Goal: Information Seeking & Learning: Learn about a topic

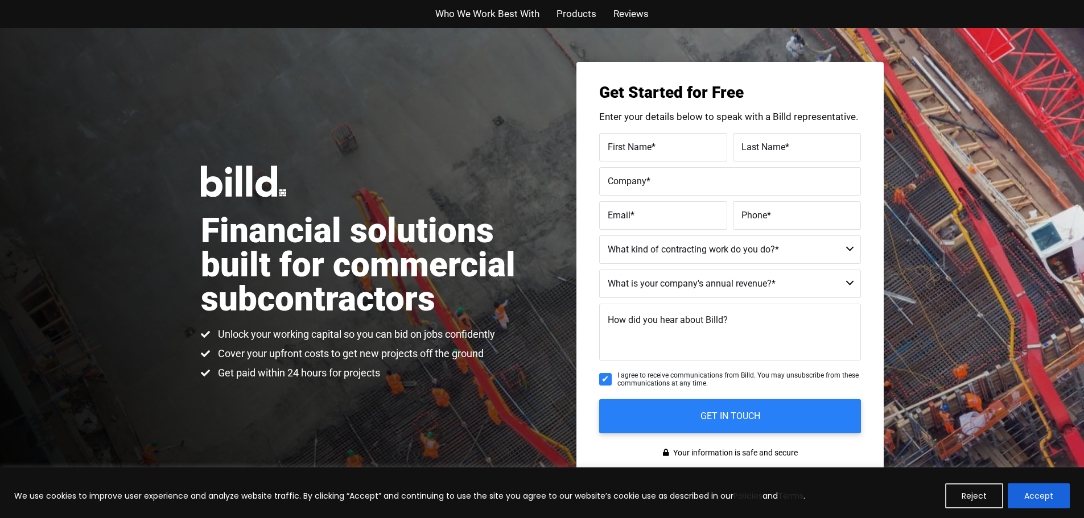
click at [510, 10] on span "Who We Work Best With" at bounding box center [487, 14] width 104 height 16
click at [580, 16] on span "Products" at bounding box center [576, 14] width 40 height 16
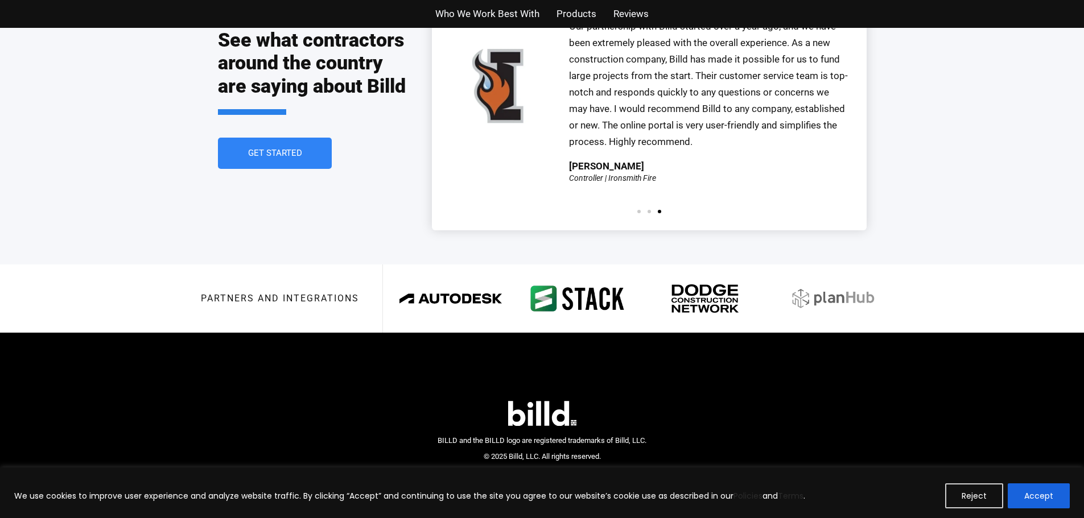
scroll to position [2585, 0]
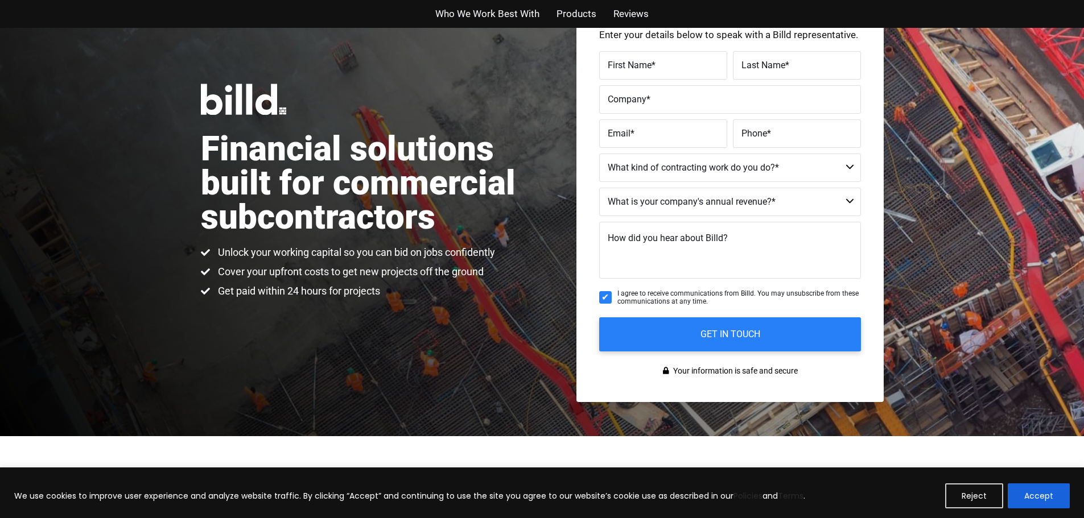
click at [627, 19] on span "Reviews" at bounding box center [630, 14] width 35 height 16
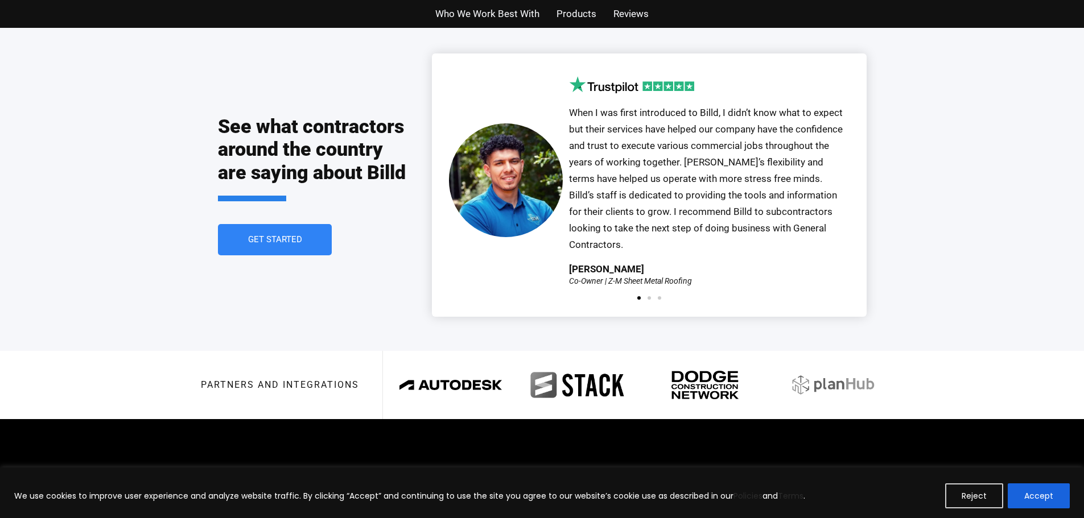
scroll to position [2503, 0]
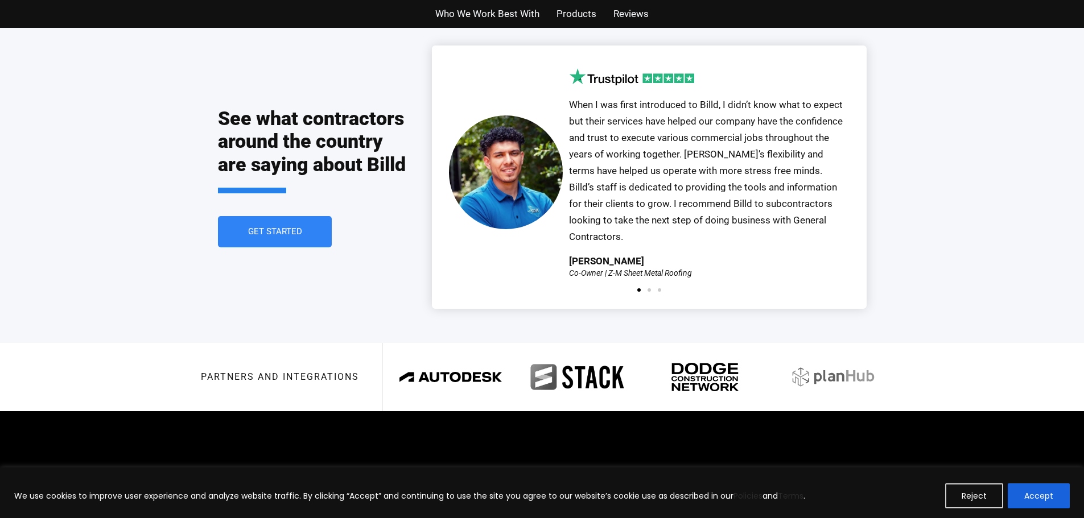
click at [515, 14] on span "Who We Work Best With" at bounding box center [487, 14] width 104 height 16
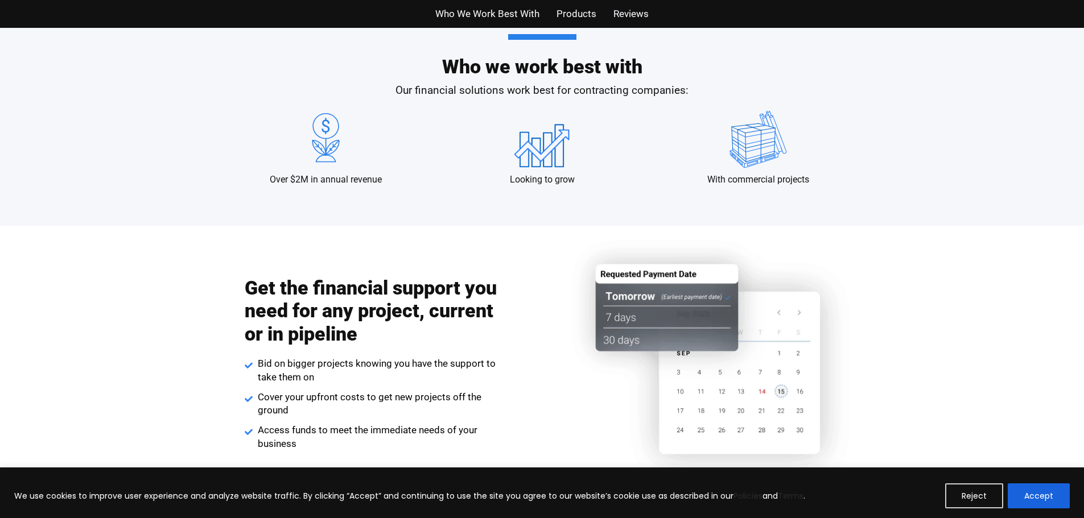
click at [569, 15] on span "Products" at bounding box center [576, 14] width 40 height 16
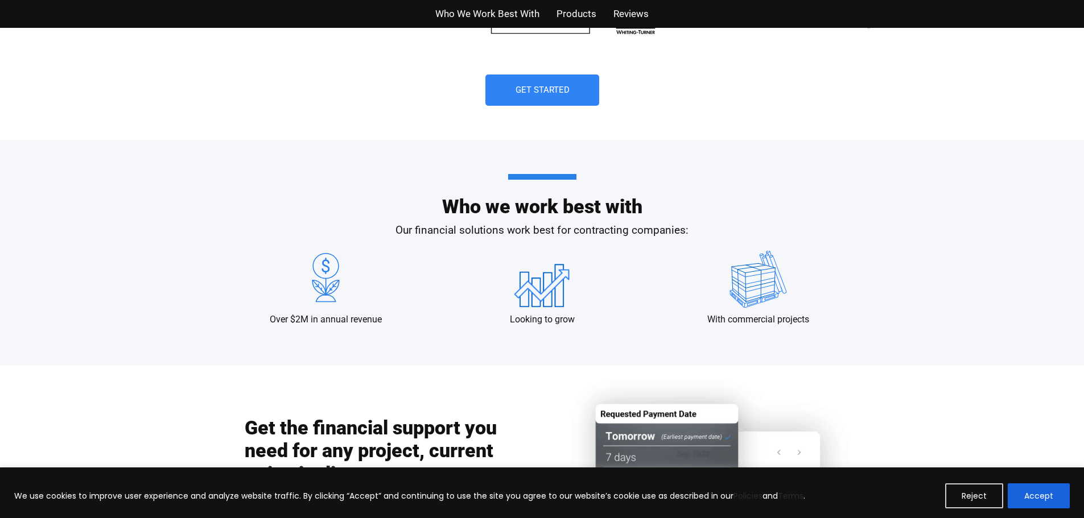
scroll to position [967, 0]
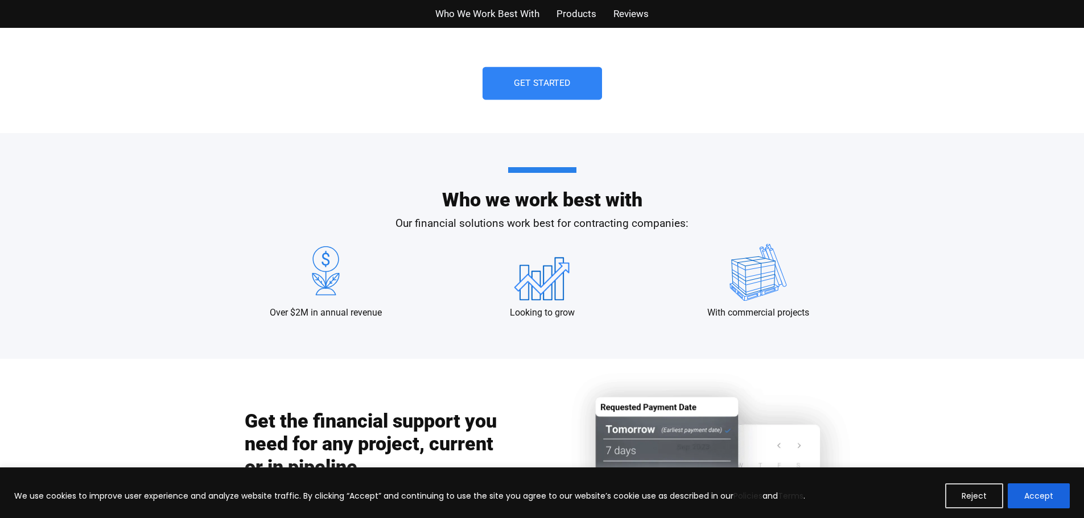
click at [539, 84] on span "Get Started" at bounding box center [542, 83] width 57 height 9
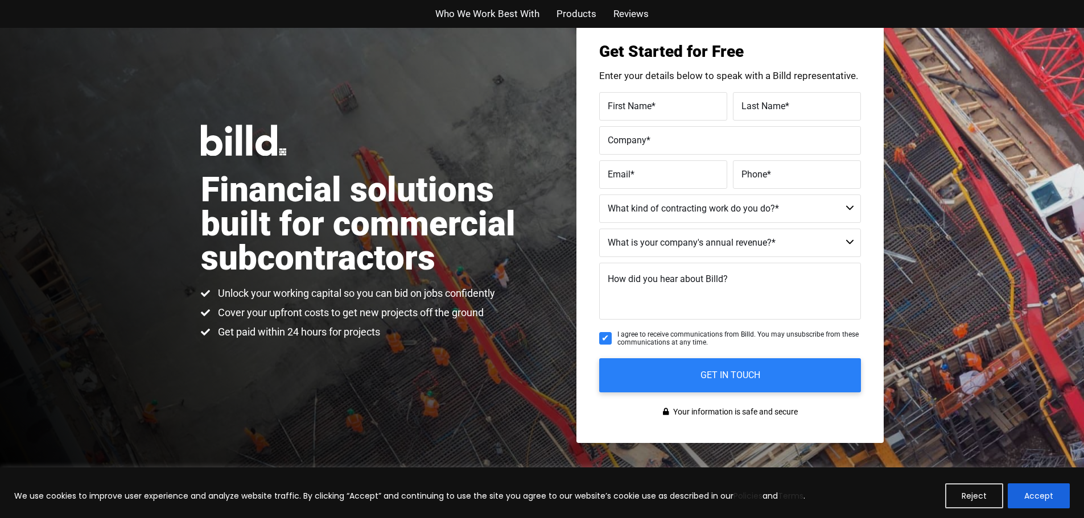
scroll to position [28, 0]
